Goal: Task Accomplishment & Management: Manage account settings

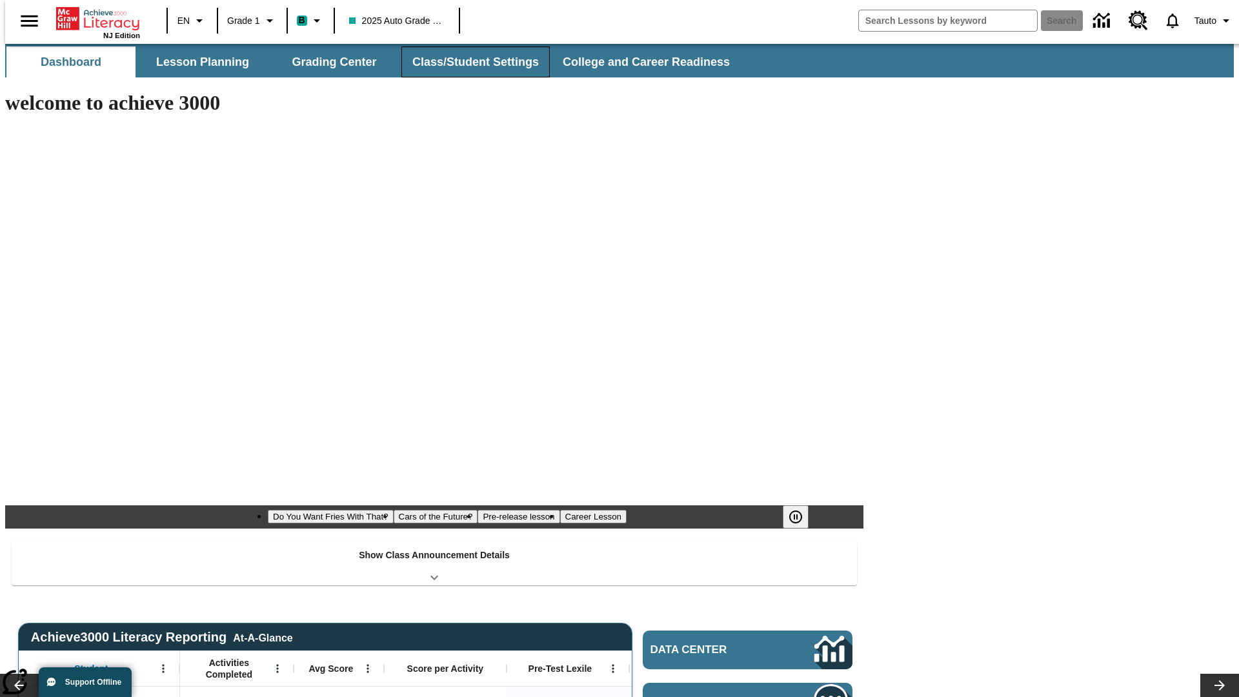
click at [469, 62] on button "Class/Student Settings" at bounding box center [476, 61] width 148 height 31
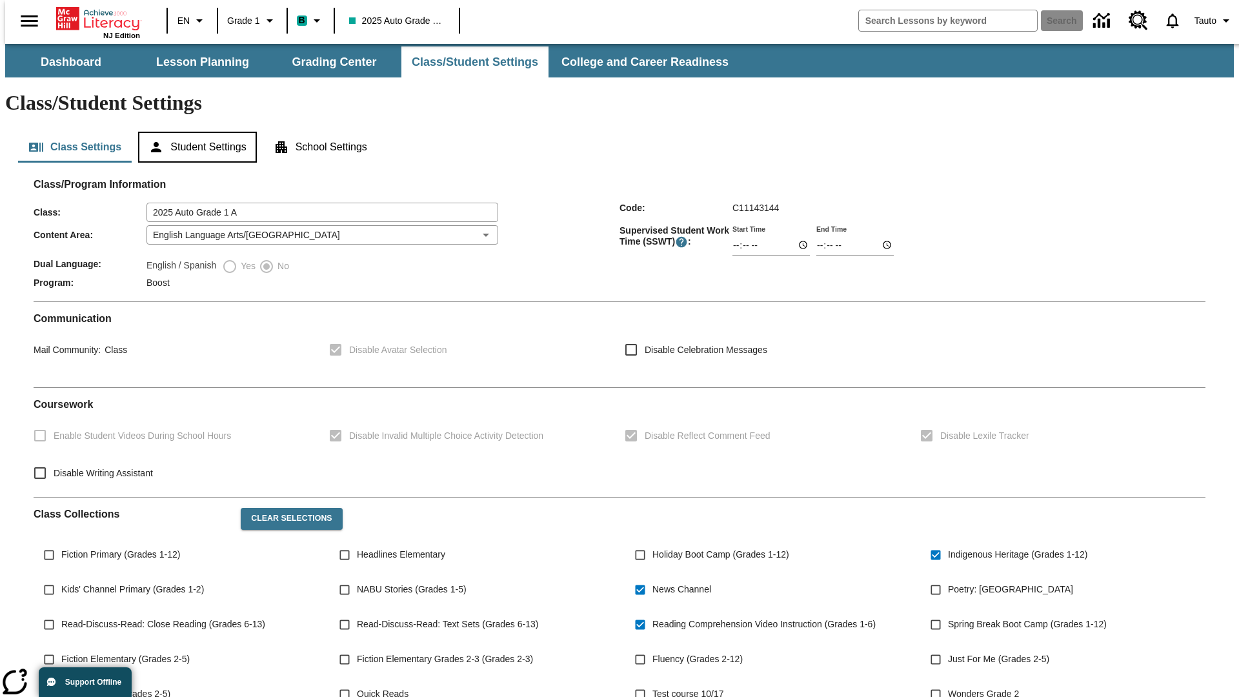
click at [194, 132] on button "Student Settings" at bounding box center [197, 147] width 118 height 31
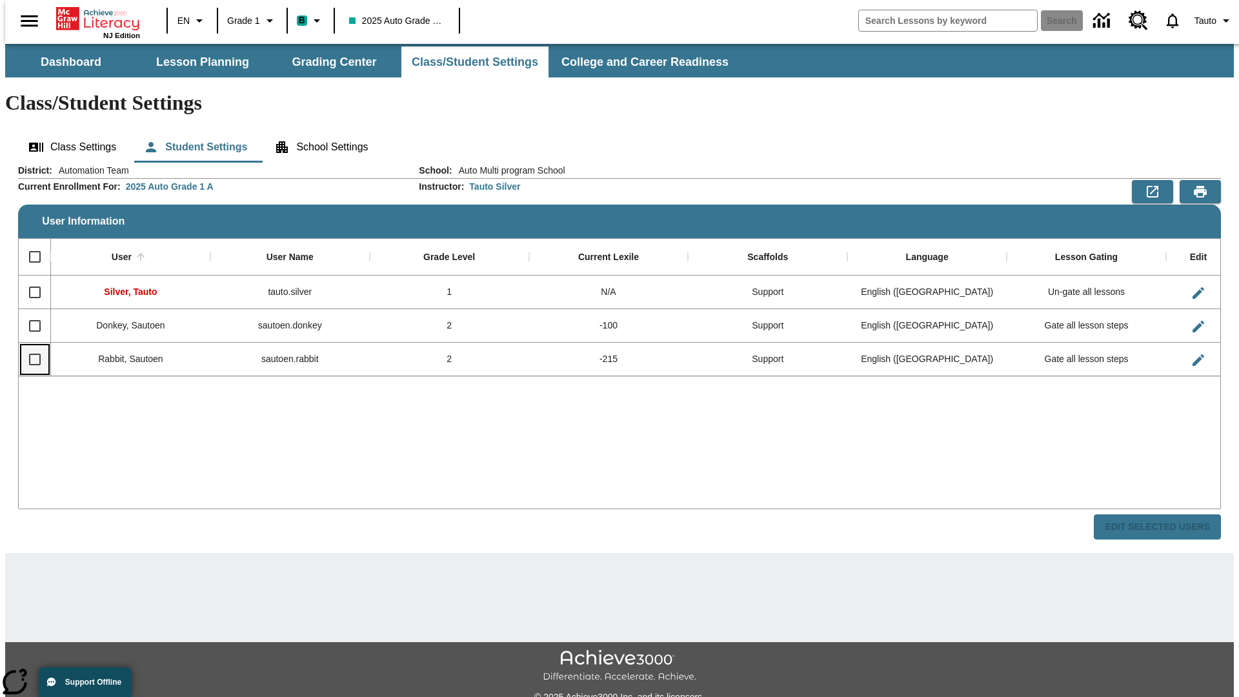
click at [29, 346] on input "Select row" at bounding box center [34, 359] width 27 height 27
checkbox input "true"
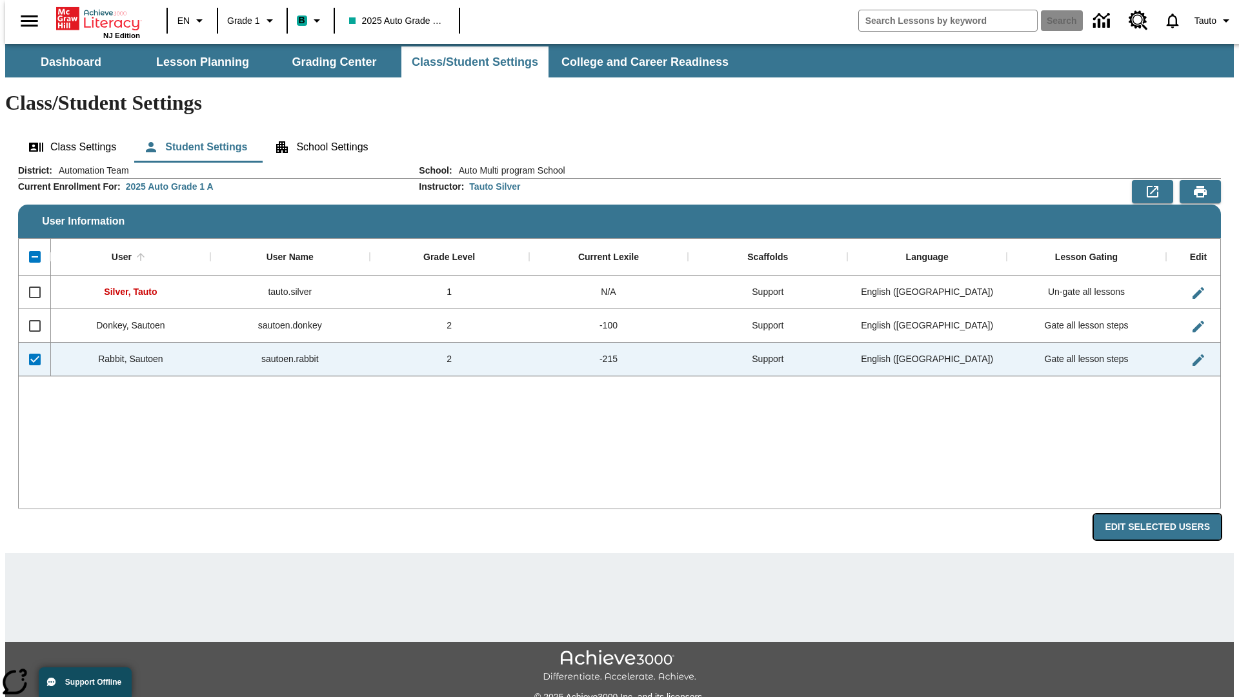
click at [1168, 514] on button "Edit Selected Users" at bounding box center [1157, 526] width 127 height 25
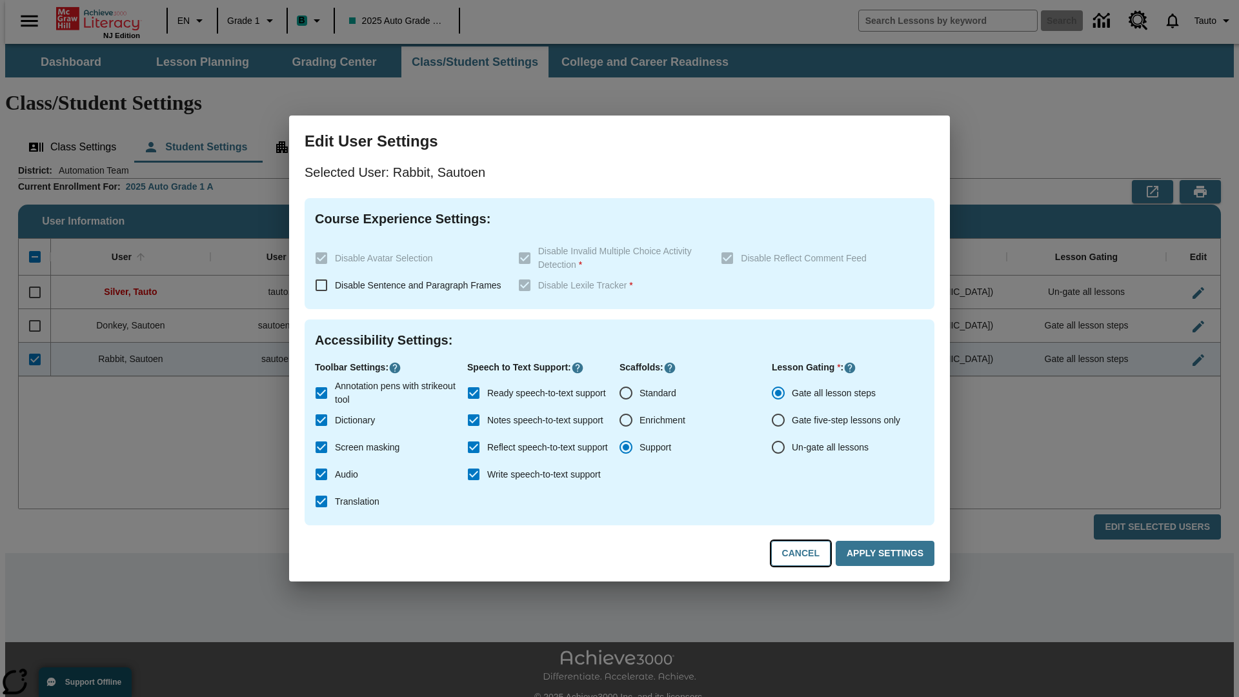
click at [807, 554] on button "Cancel" at bounding box center [800, 553] width 59 height 25
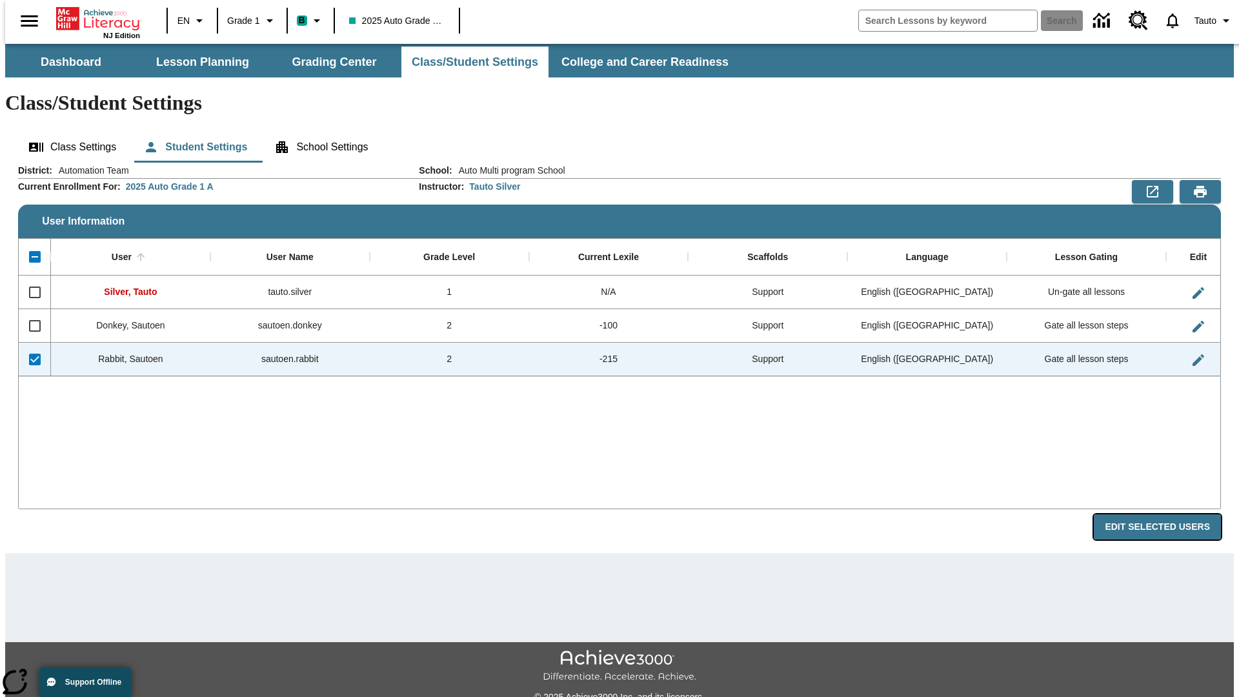
click at [1168, 514] on button "Edit Selected Users" at bounding box center [1157, 526] width 127 height 25
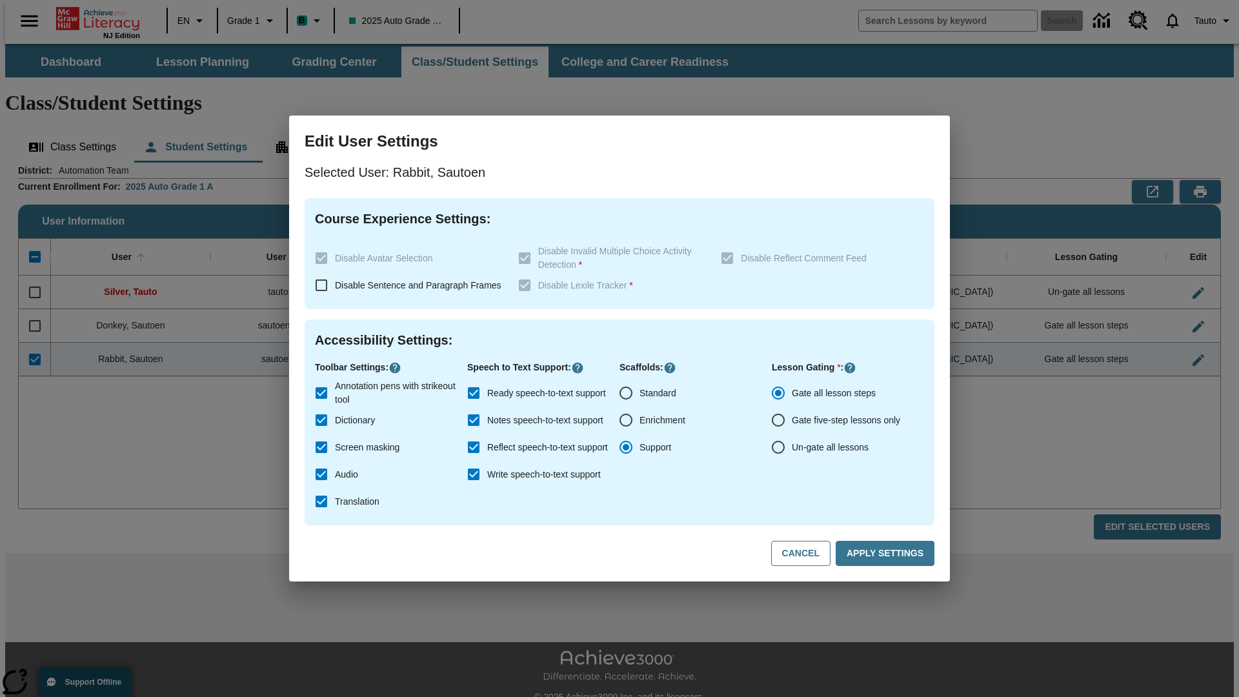
click at [474, 393] on input "Ready speech-to-text support" at bounding box center [473, 393] width 27 height 27
checkbox input "false"
click at [888, 554] on button "Apply Settings" at bounding box center [885, 553] width 99 height 25
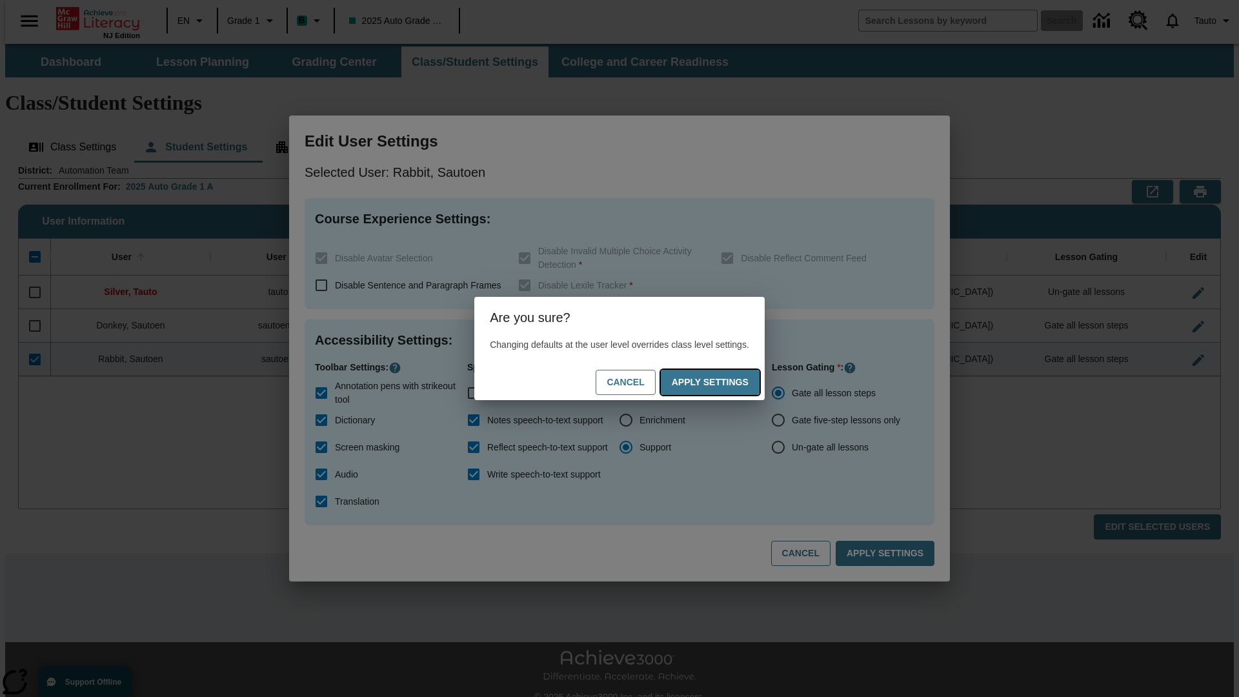
click at [723, 382] on button "Apply Settings" at bounding box center [710, 382] width 99 height 25
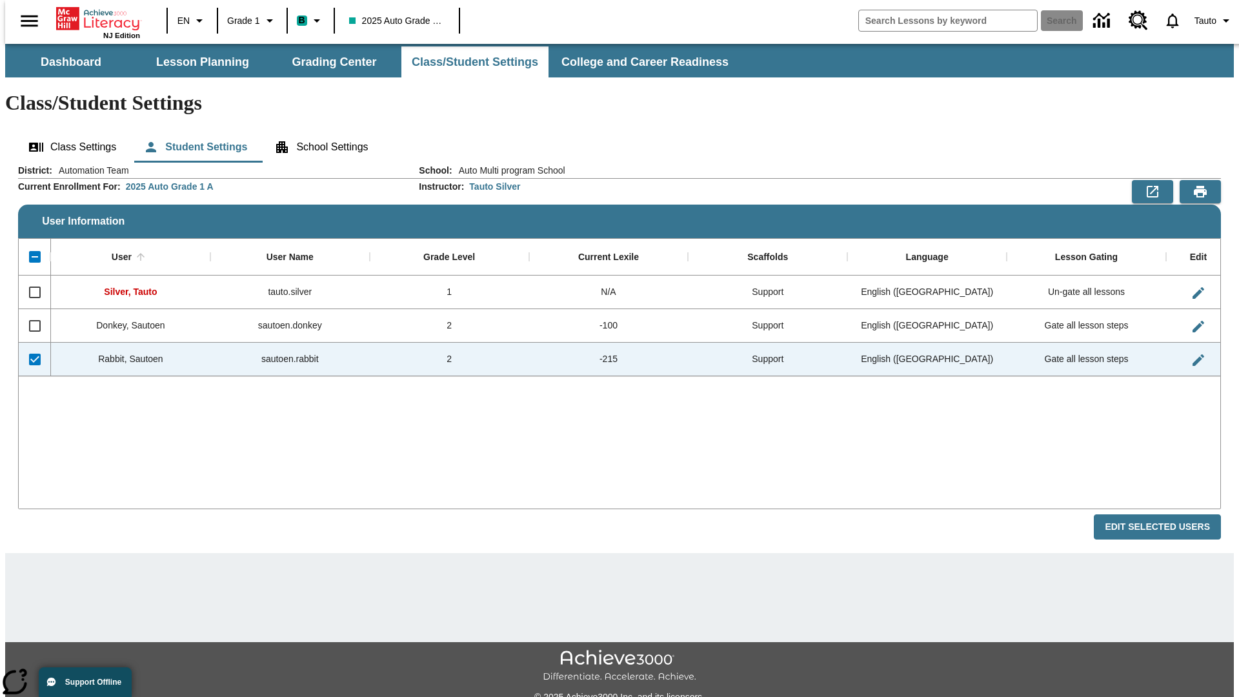
checkbox input "false"
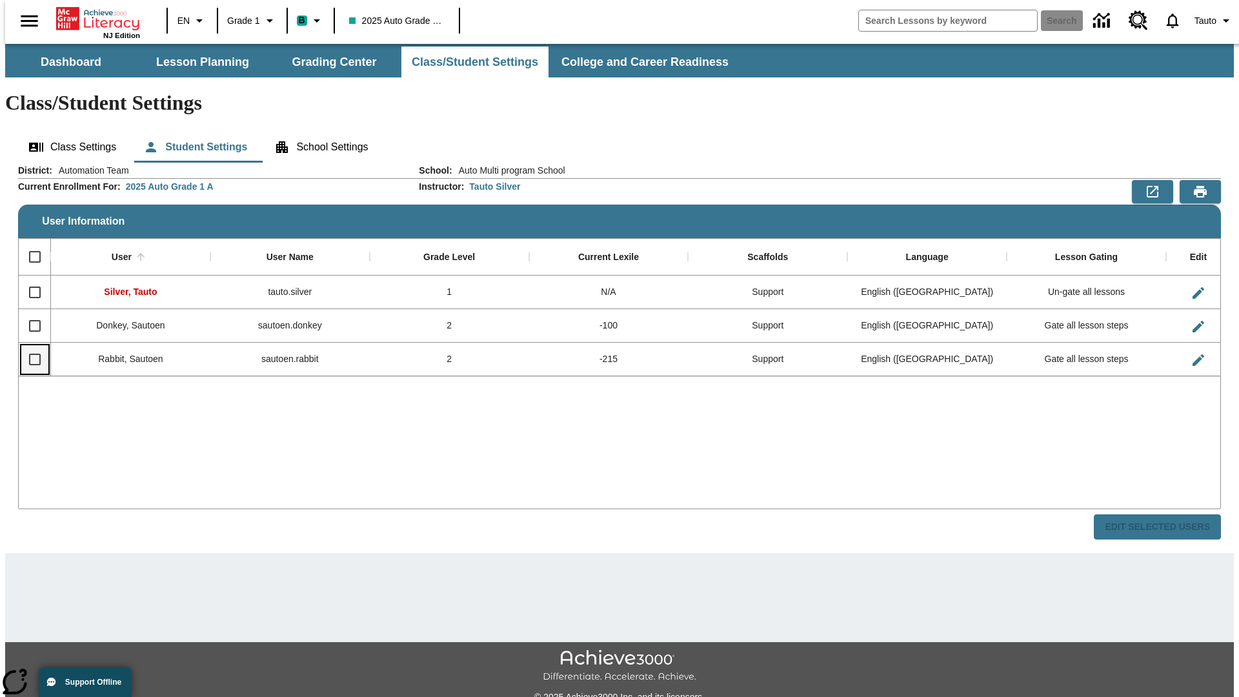
click at [29, 346] on input "Select row" at bounding box center [34, 359] width 27 height 27
checkbox input "true"
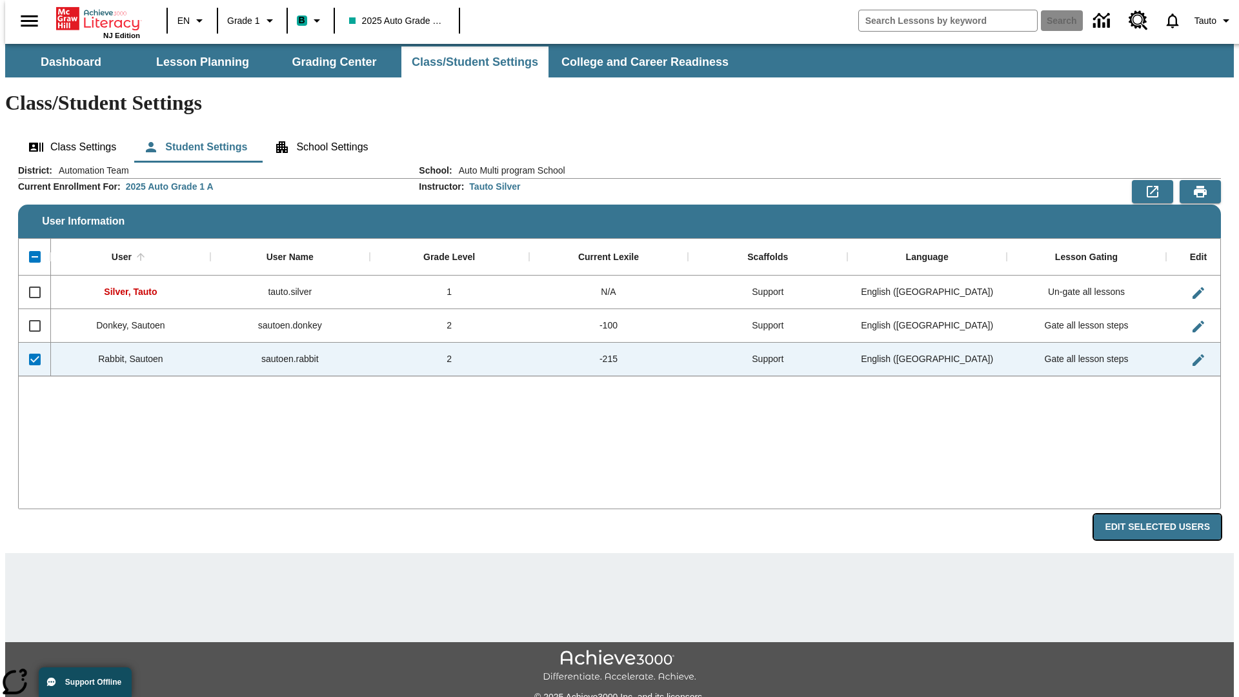
click at [1168, 514] on button "Edit Selected Users" at bounding box center [1157, 526] width 127 height 25
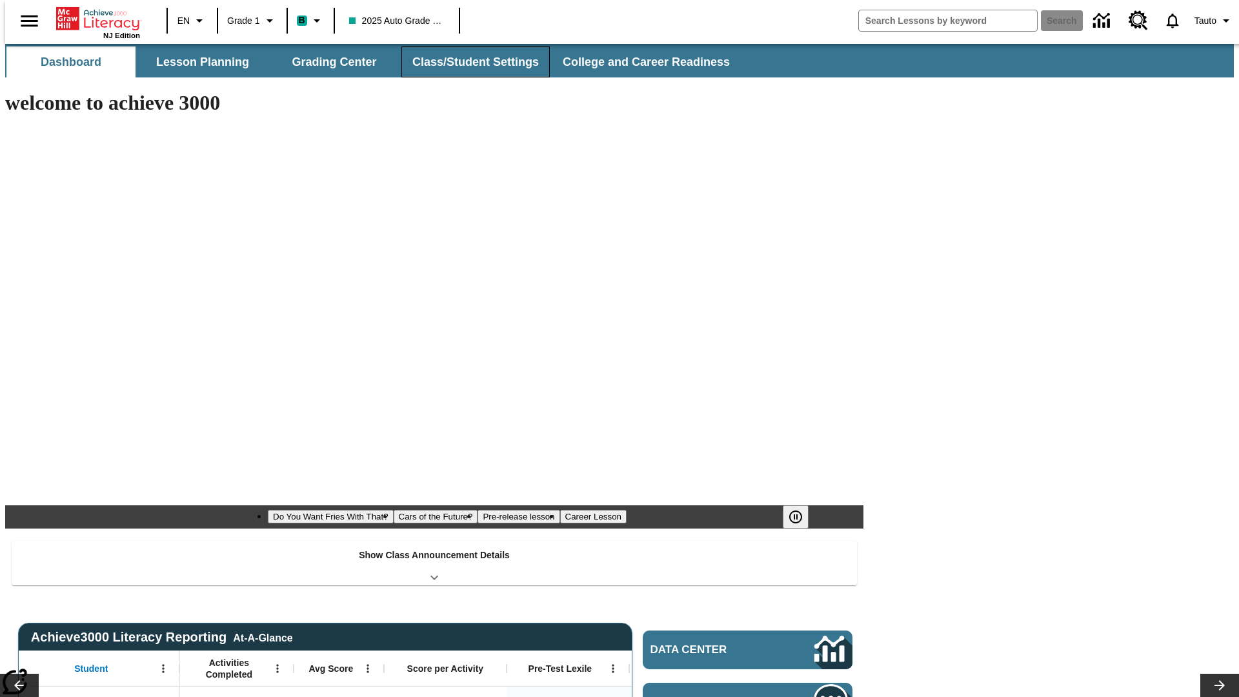
click at [469, 62] on button "Class/Student Settings" at bounding box center [476, 61] width 148 height 31
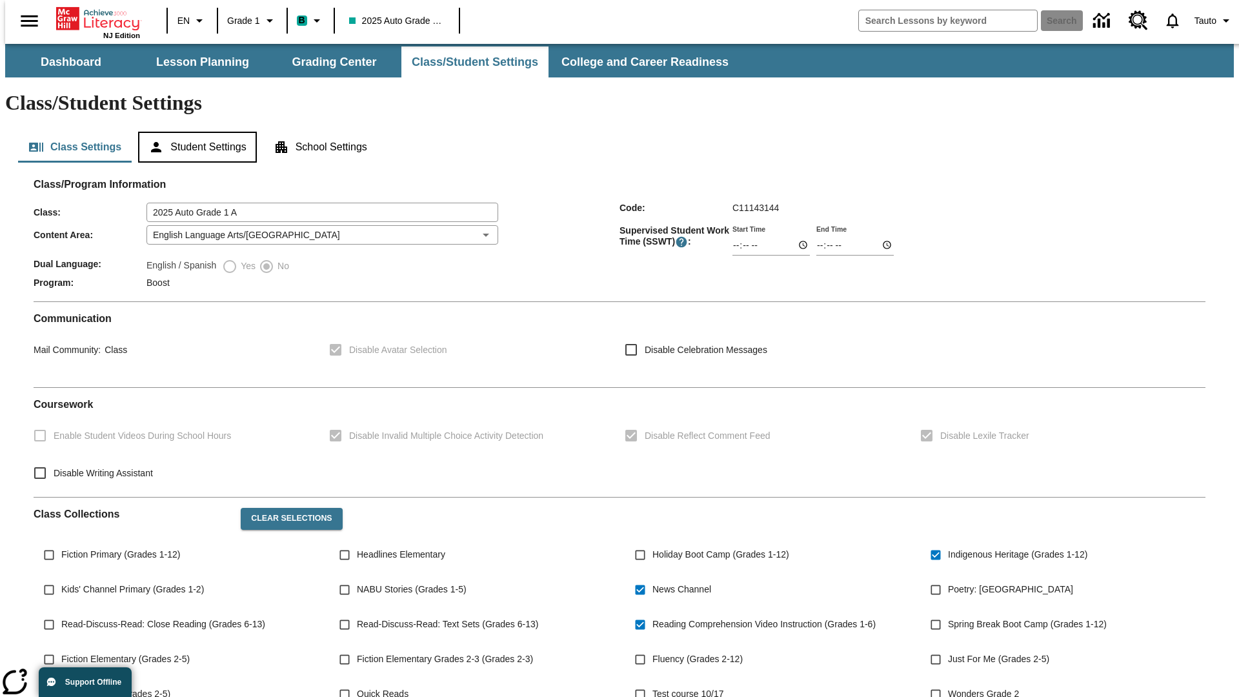
click at [194, 132] on button "Student Settings" at bounding box center [197, 147] width 118 height 31
